Goal: Task Accomplishment & Management: Manage account settings

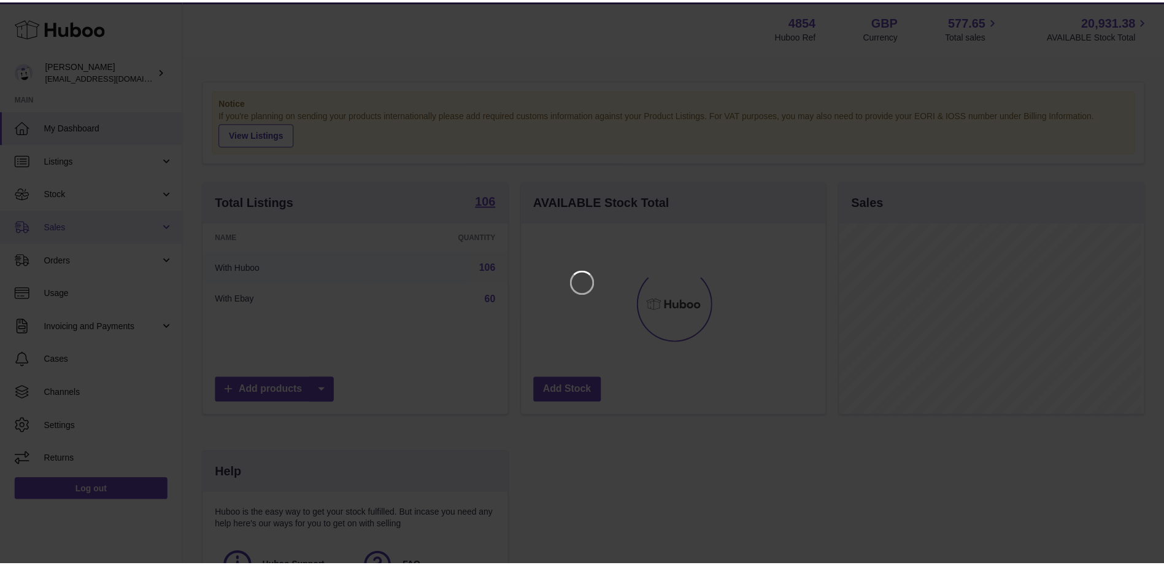
scroll to position [191, 307]
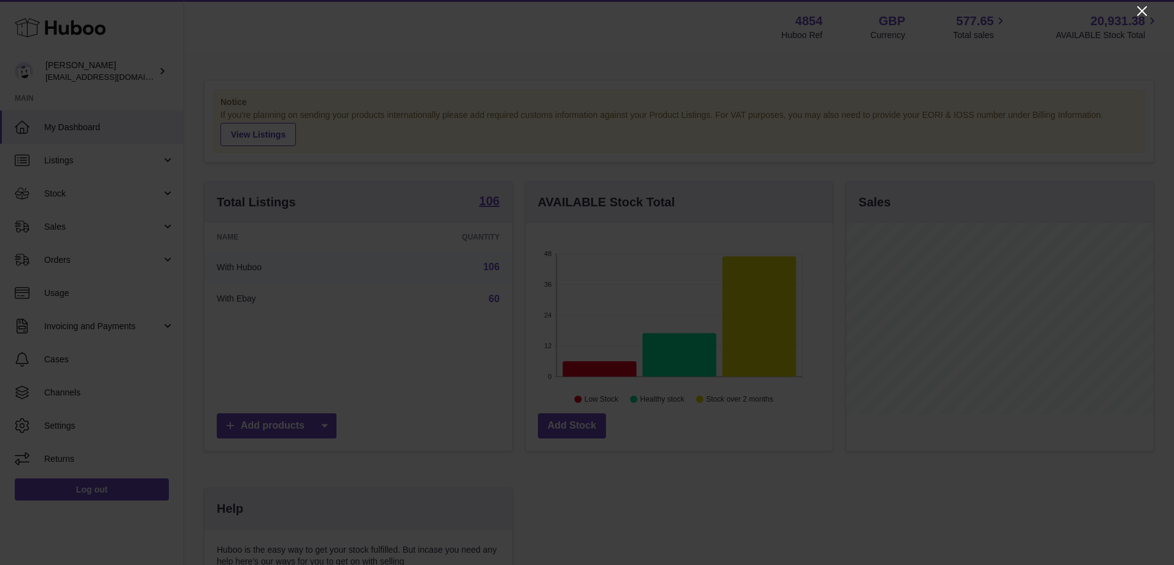
click at [1145, 12] on icon "Close" at bounding box center [1141, 11] width 15 height 15
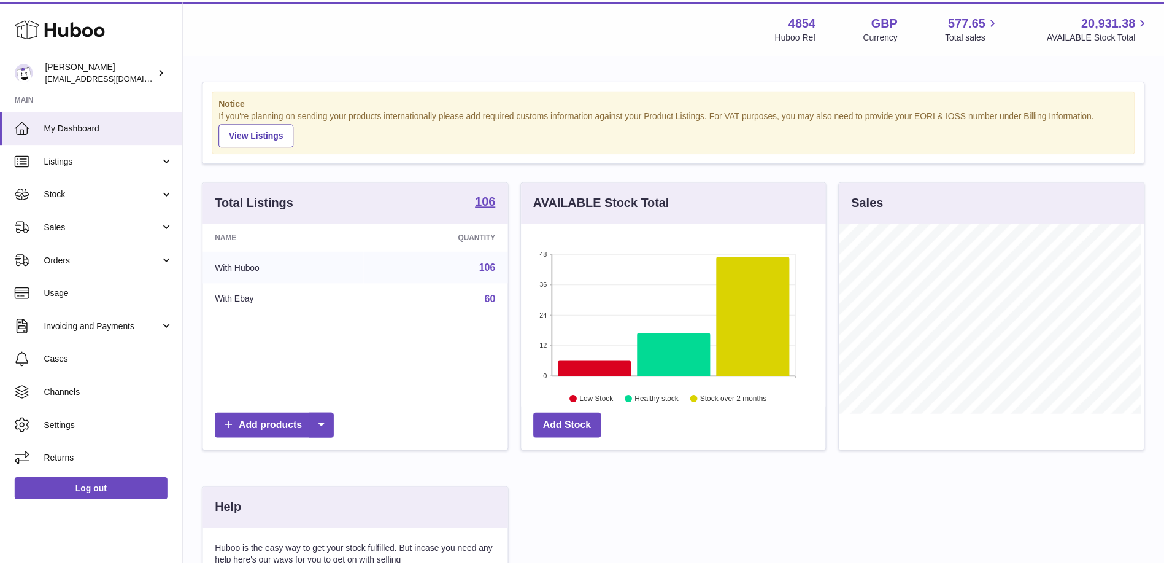
scroll to position [613583, 613470]
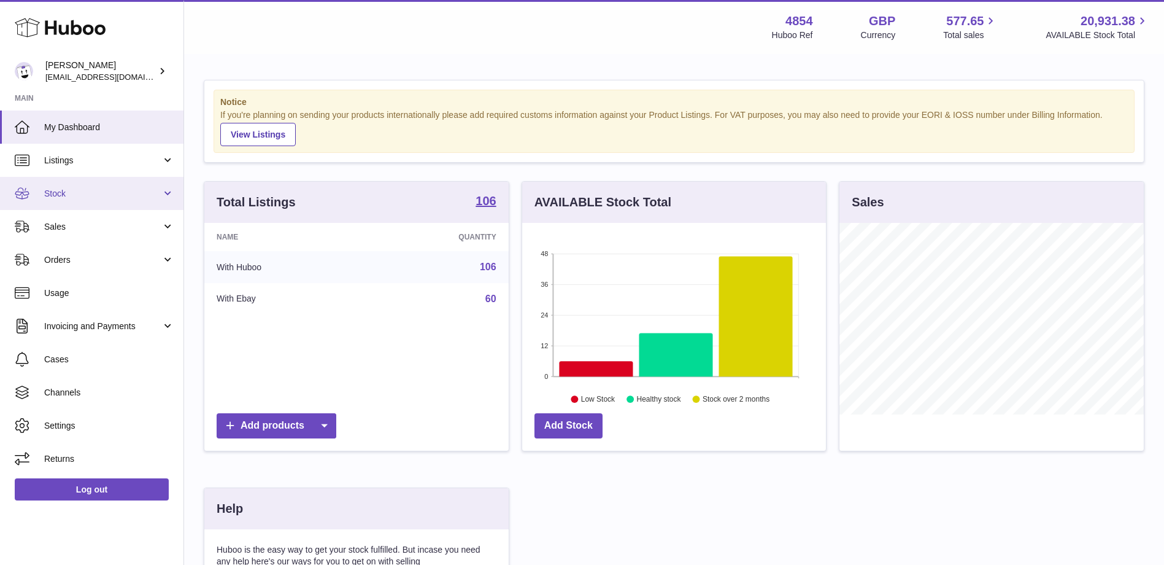
click at [107, 185] on link "Stock" at bounding box center [92, 193] width 184 height 33
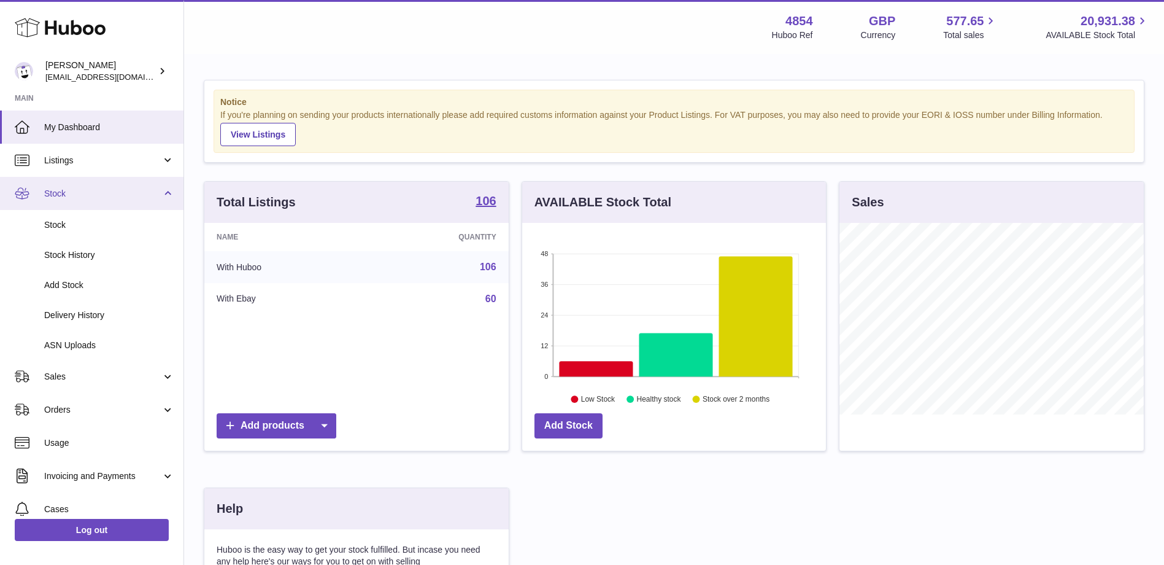
click at [110, 196] on span "Stock" at bounding box center [102, 194] width 117 height 12
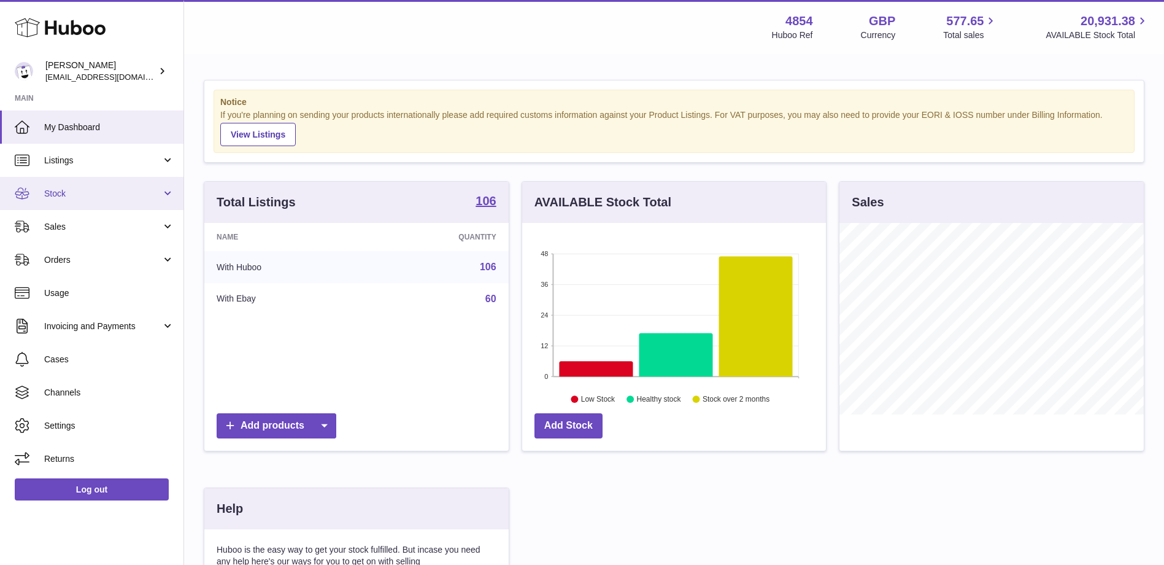
click at [77, 203] on link "Stock" at bounding box center [92, 193] width 184 height 33
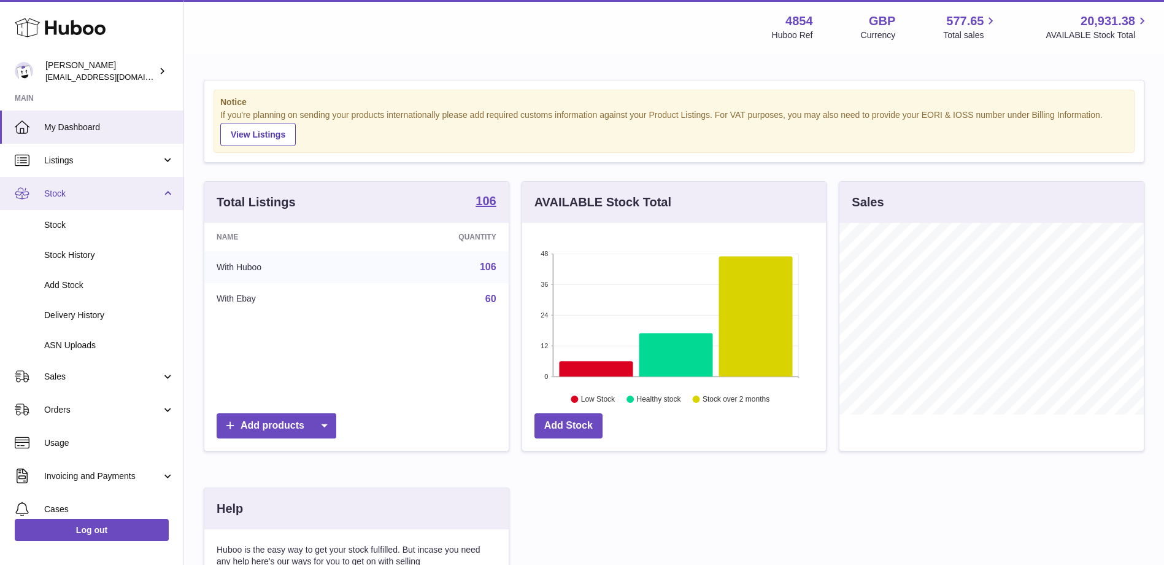
click at [126, 184] on link "Stock" at bounding box center [92, 193] width 184 height 33
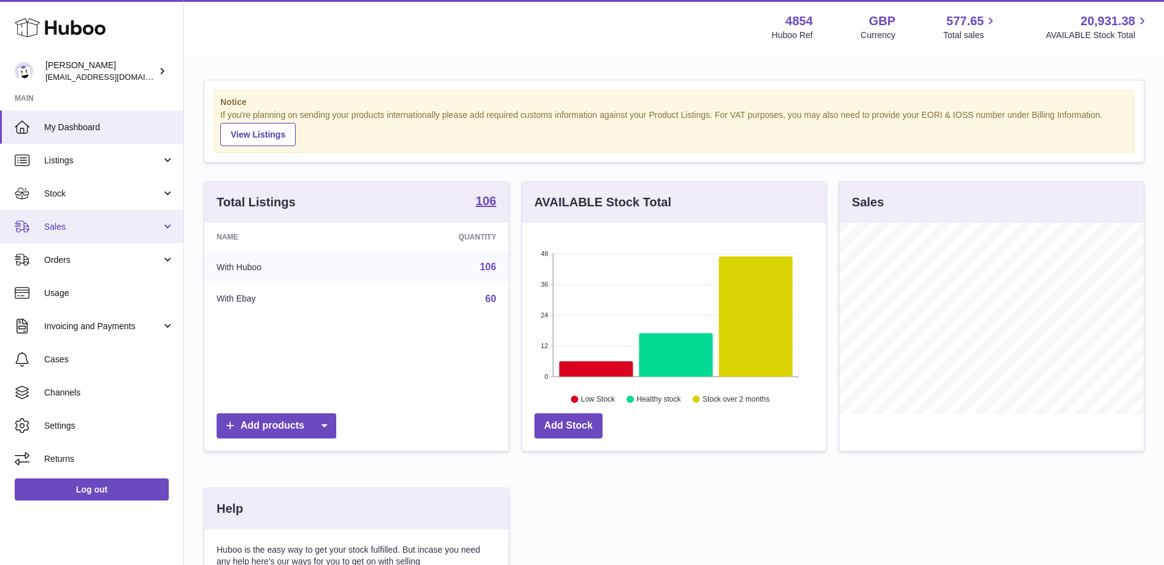
click at [136, 231] on span "Sales" at bounding box center [102, 227] width 117 height 12
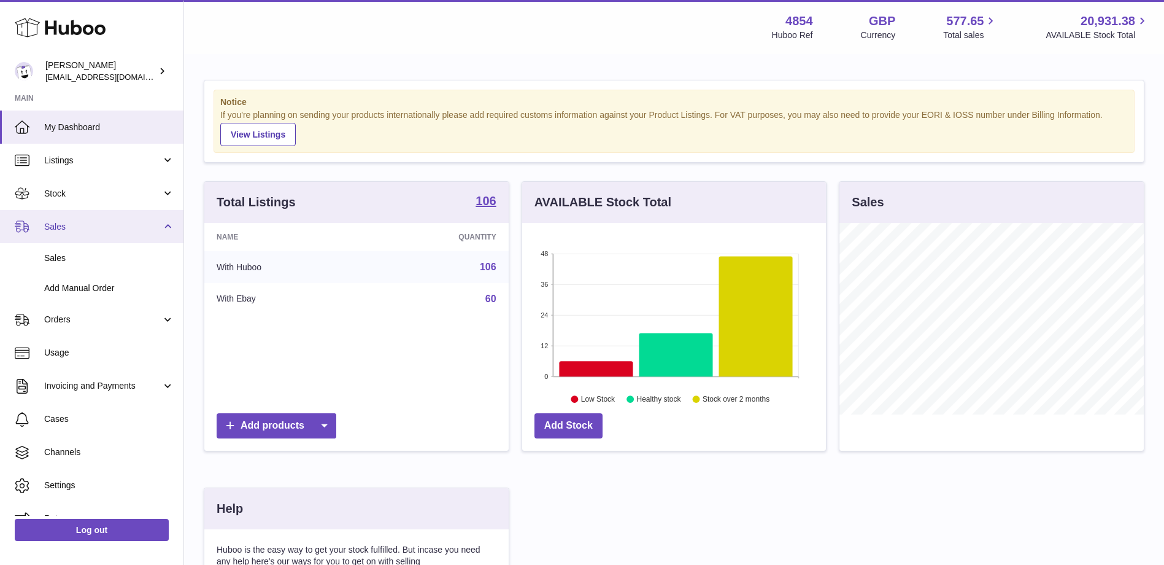
click at [136, 231] on span "Sales" at bounding box center [102, 227] width 117 height 12
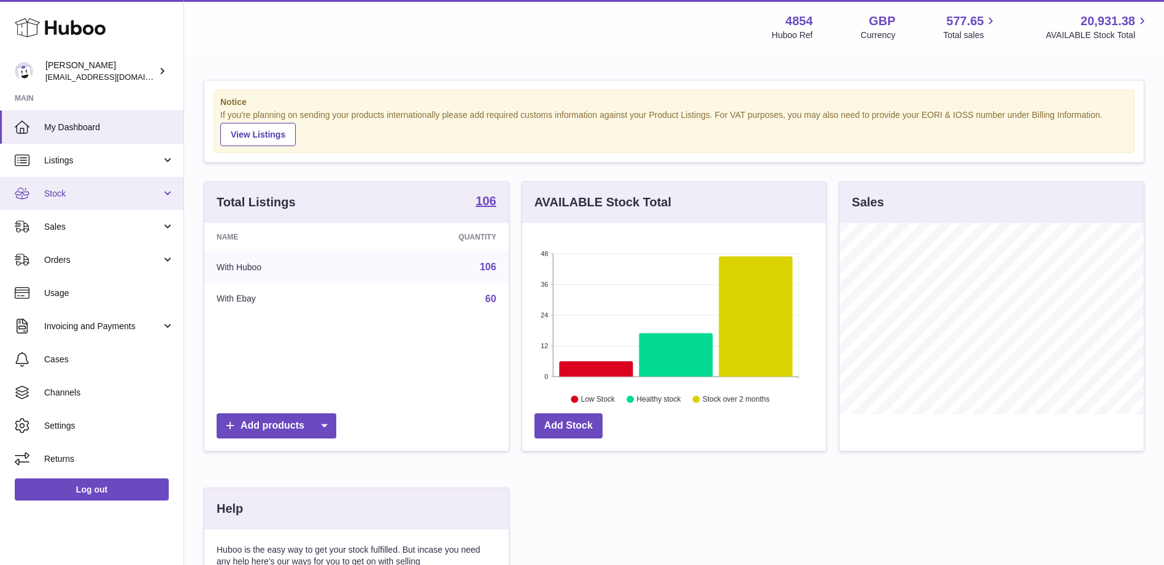
click at [131, 199] on link "Stock" at bounding box center [92, 193] width 184 height 33
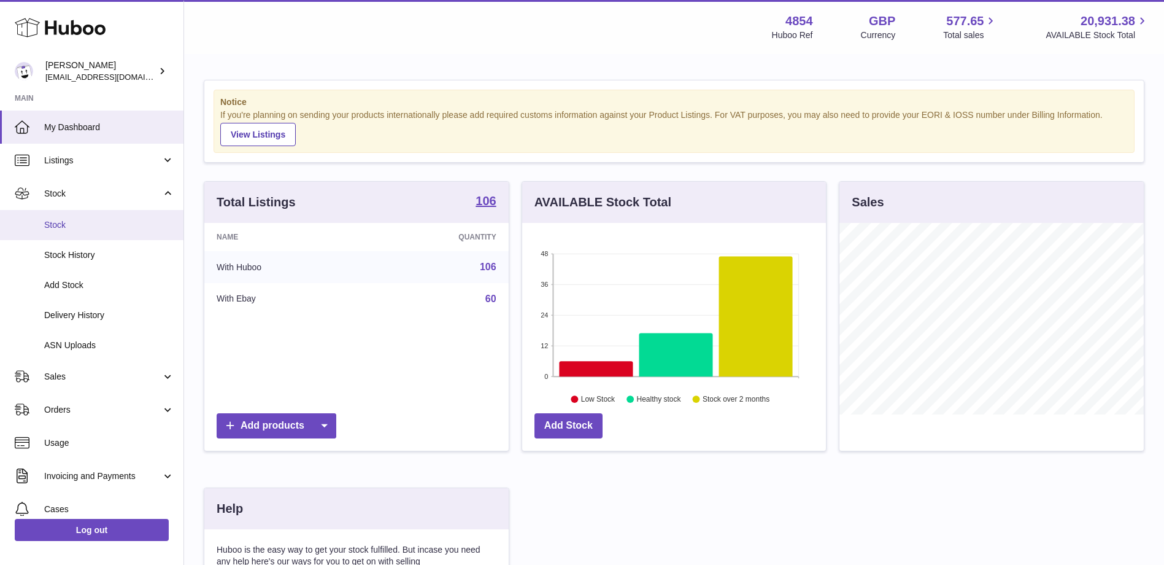
drag, startPoint x: 123, startPoint y: 224, endPoint x: 365, endPoint y: 240, distance: 242.4
click at [123, 224] on span "Stock" at bounding box center [109, 225] width 130 height 12
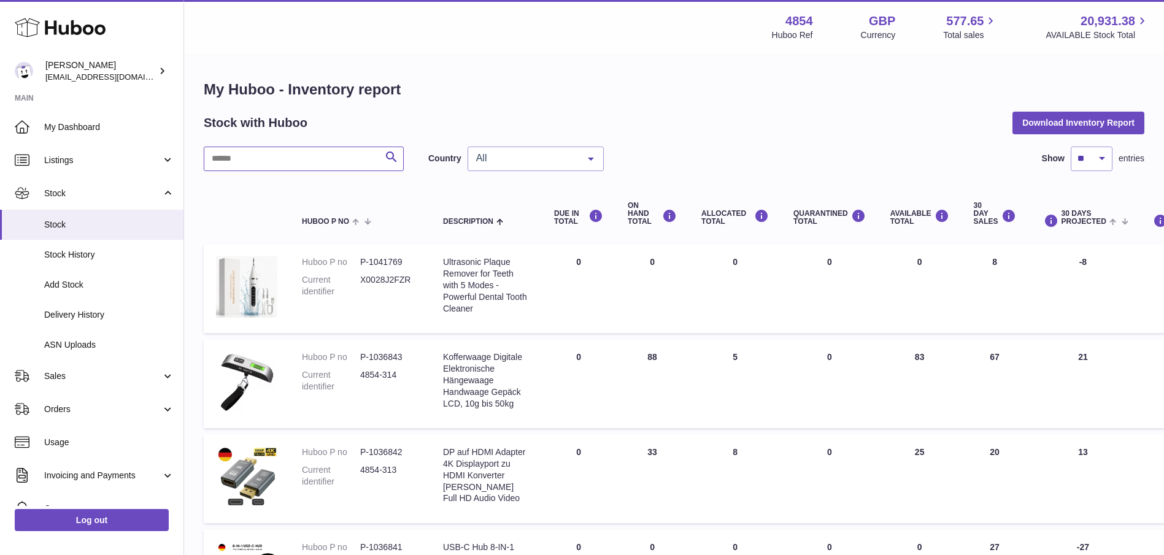
paste input "******"
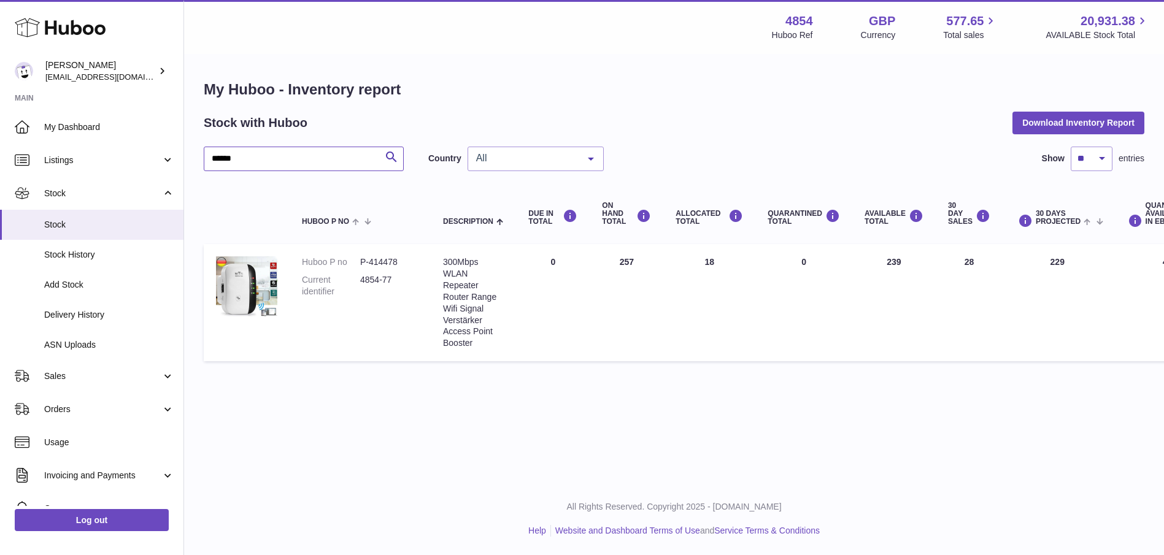
type input "******"
